Goal: Task Accomplishment & Management: Complete application form

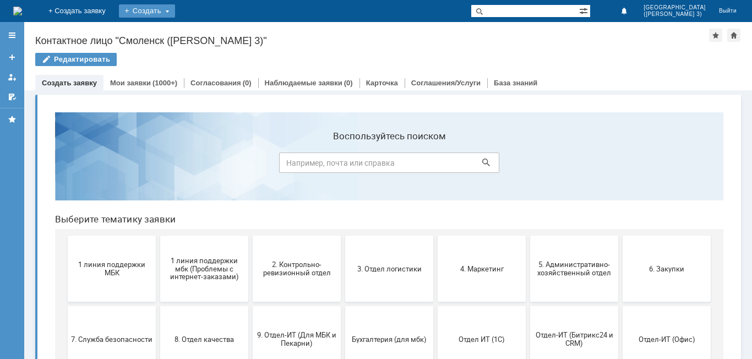
click at [175, 13] on div "Создать" at bounding box center [147, 10] width 56 height 13
click at [205, 37] on link "Заявка" at bounding box center [163, 32] width 84 height 13
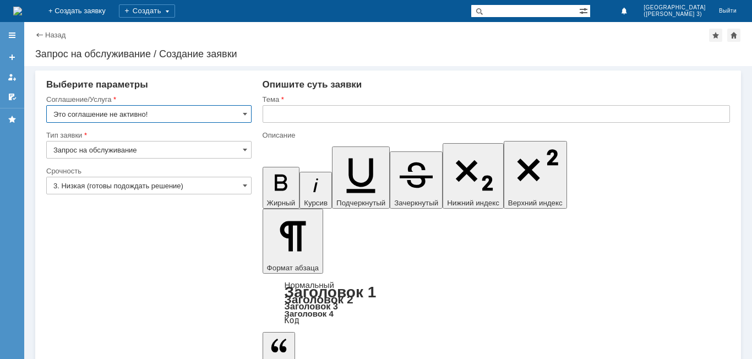
click at [188, 112] on input "Это соглашение не активно!" at bounding box center [148, 114] width 205 height 18
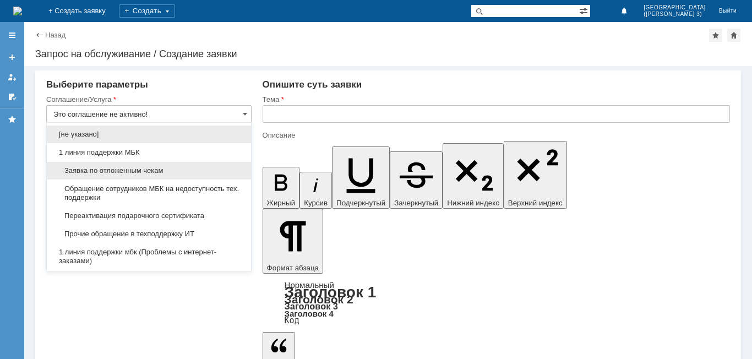
click at [176, 174] on span "Заявка по отложенным чекам" at bounding box center [148, 170] width 191 height 9
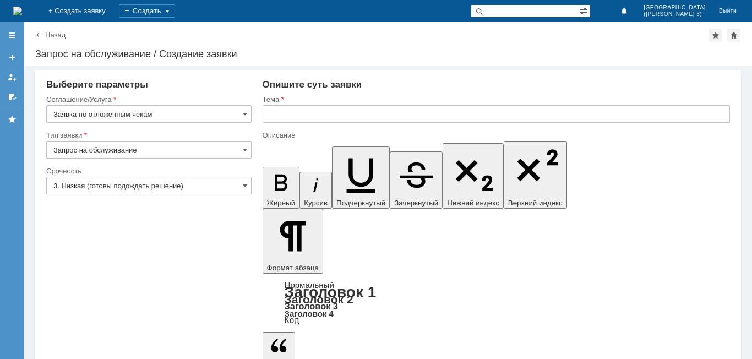
type input "Заявка по отложенным чекам"
click at [72, 182] on input "3. Низкая (готовы подождать решение)" at bounding box center [148, 186] width 205 height 18
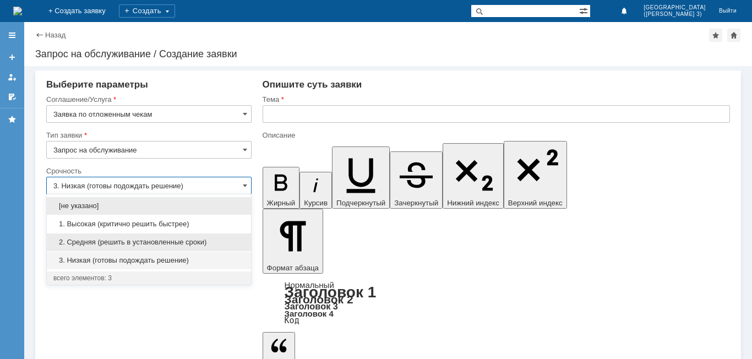
click at [111, 245] on span "2. Средняя (решить в установленные сроки)" at bounding box center [148, 242] width 191 height 9
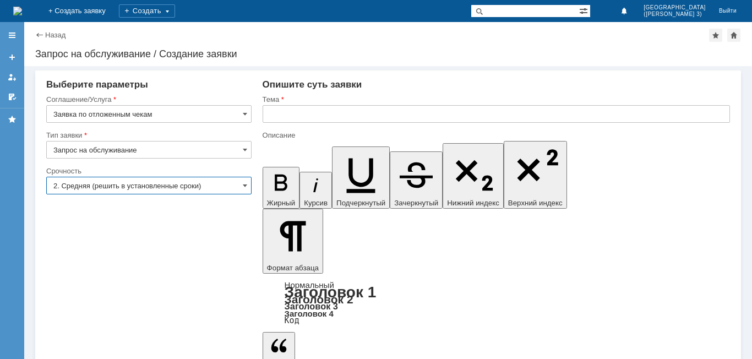
type input "2. Средняя (решить в установленные сроки)"
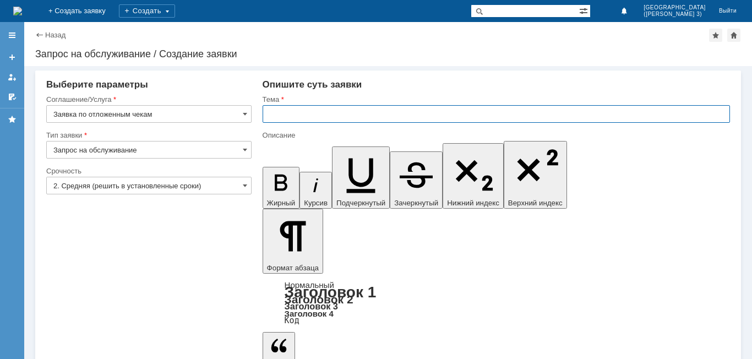
click at [283, 120] on input "text" at bounding box center [497, 114] width 468 height 18
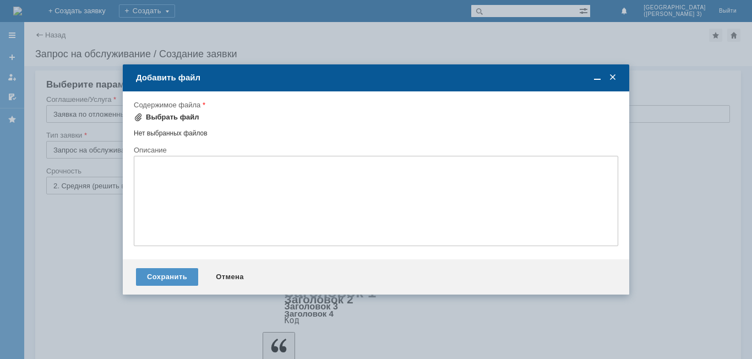
click at [170, 116] on div "Выбрать файл" at bounding box center [172, 117] width 53 height 9
click at [614, 74] on span at bounding box center [613, 78] width 11 height 10
